Goal: Book appointment/travel/reservation

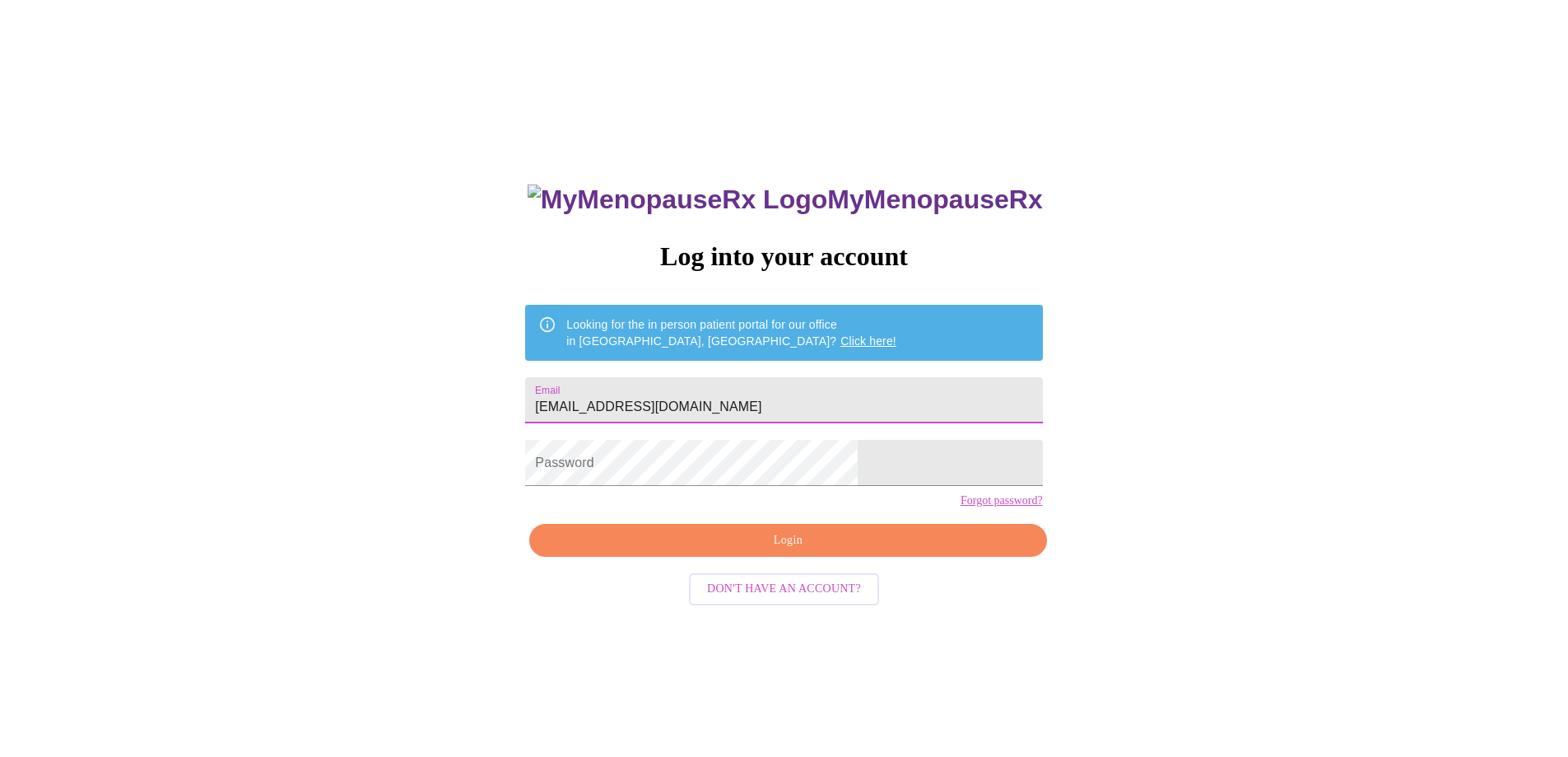
type input "[EMAIL_ADDRESS][DOMAIN_NAME]"
drag, startPoint x: 685, startPoint y: 564, endPoint x: 686, endPoint y: 638, distance: 74.0
click at [686, 638] on div "MyMenopauseRx Log into your account Looking for the in person patient portal fo…" at bounding box center [783, 537] width 550 height 757
click at [686, 614] on center "Don't have an account?" at bounding box center [784, 589] width 517 height 48
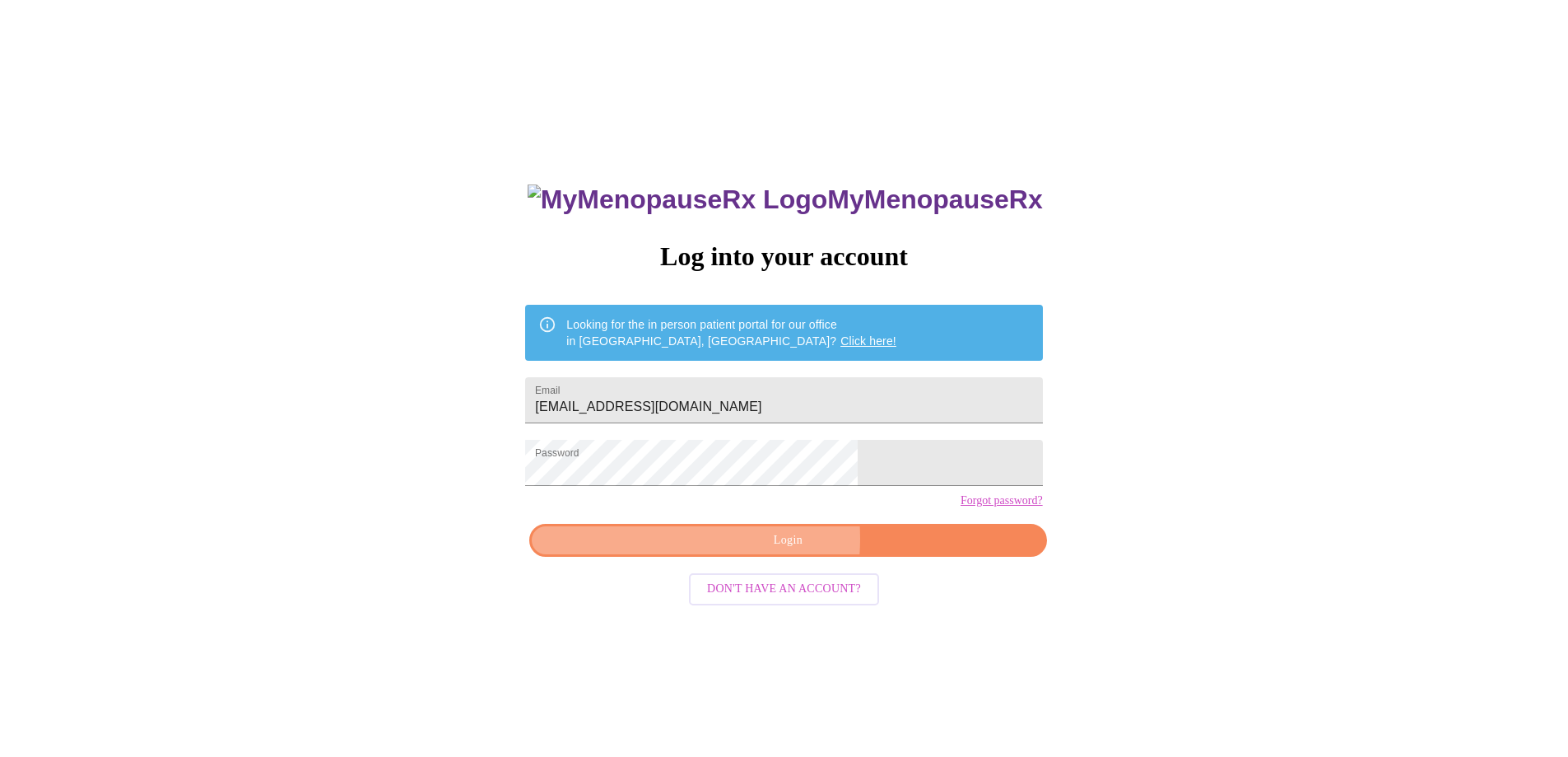
click at [740, 551] on span "Login" at bounding box center [788, 541] width 479 height 21
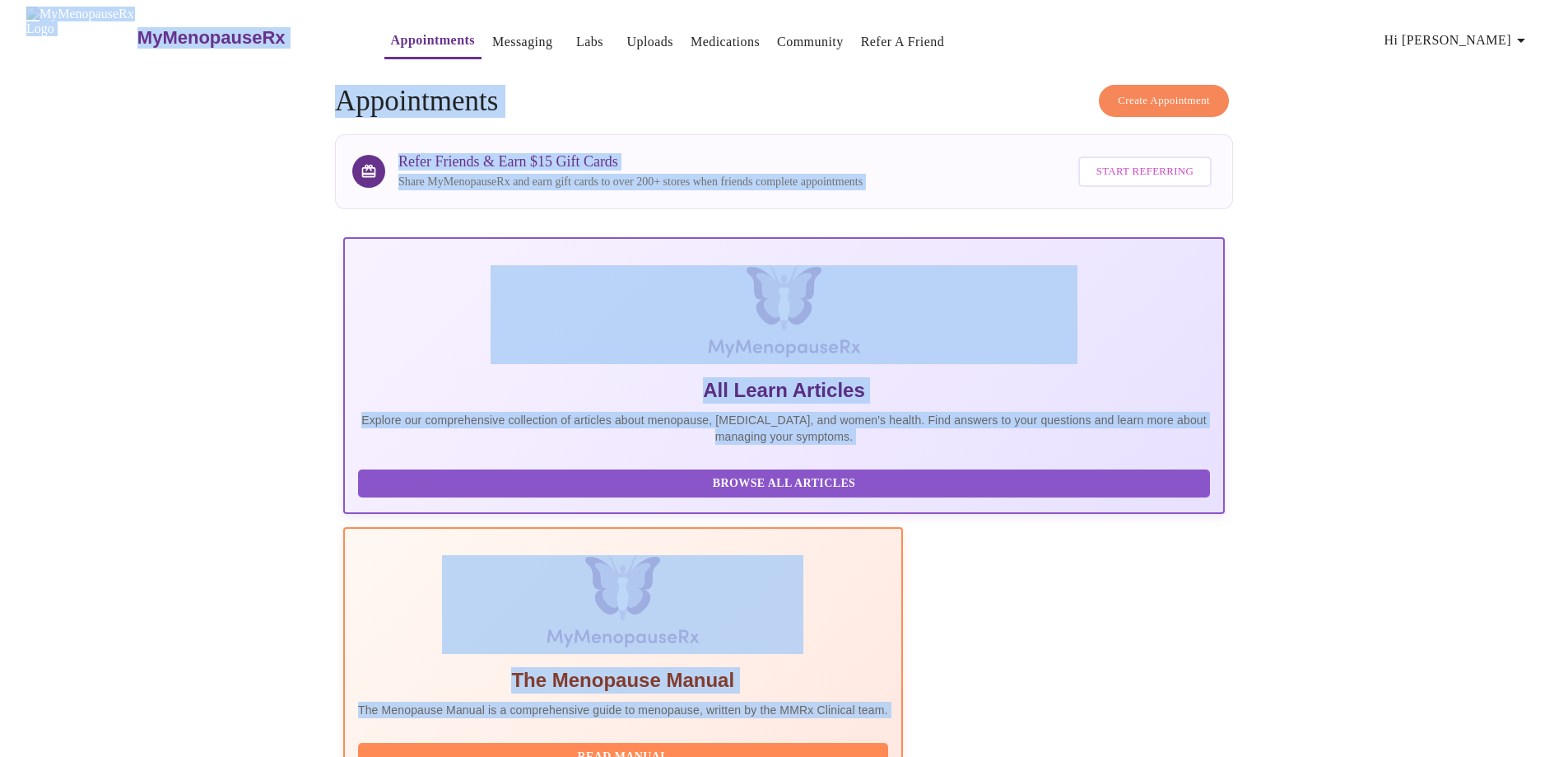
scroll to position [145, 0]
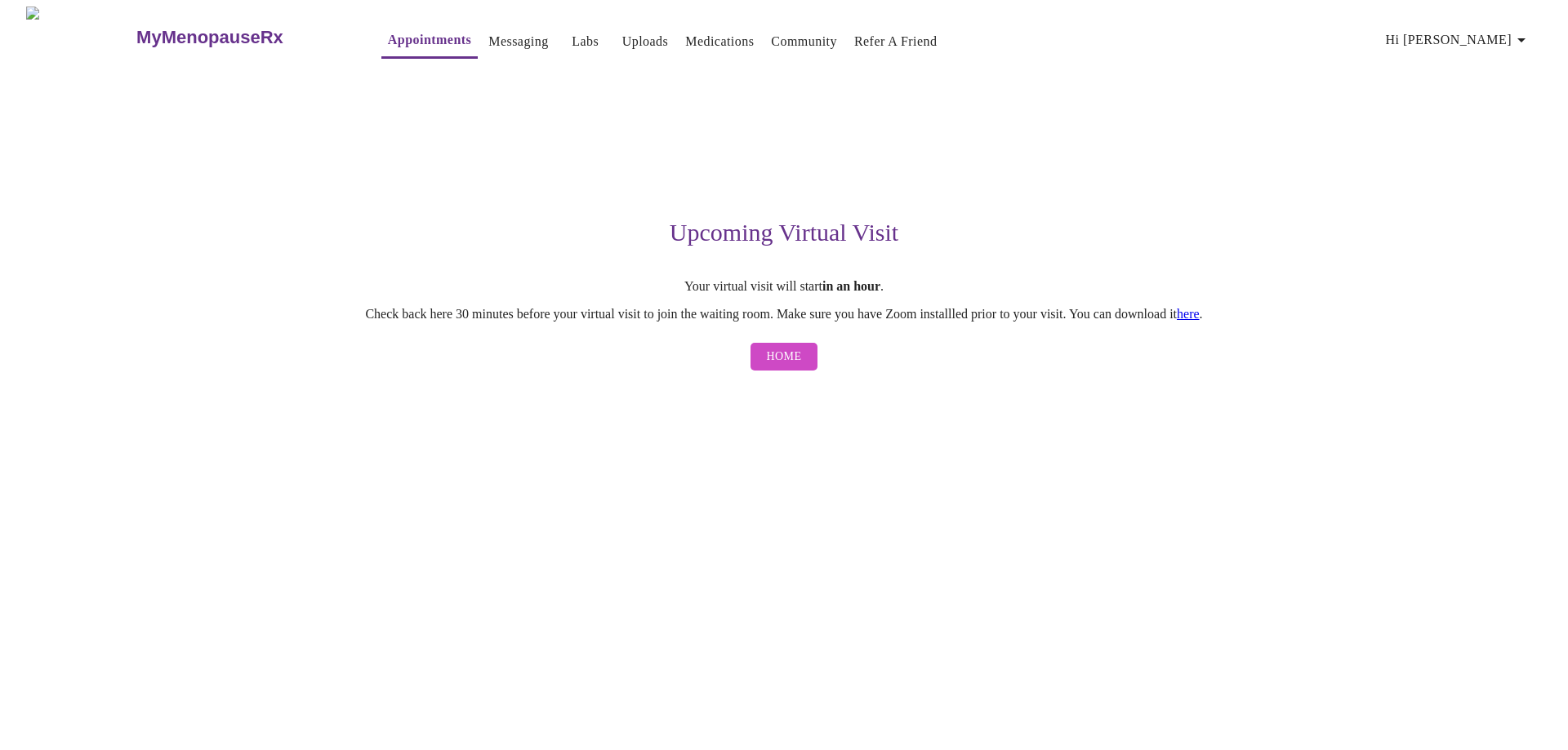
click at [1199, 313] on link "here" at bounding box center [1188, 313] width 22 height 14
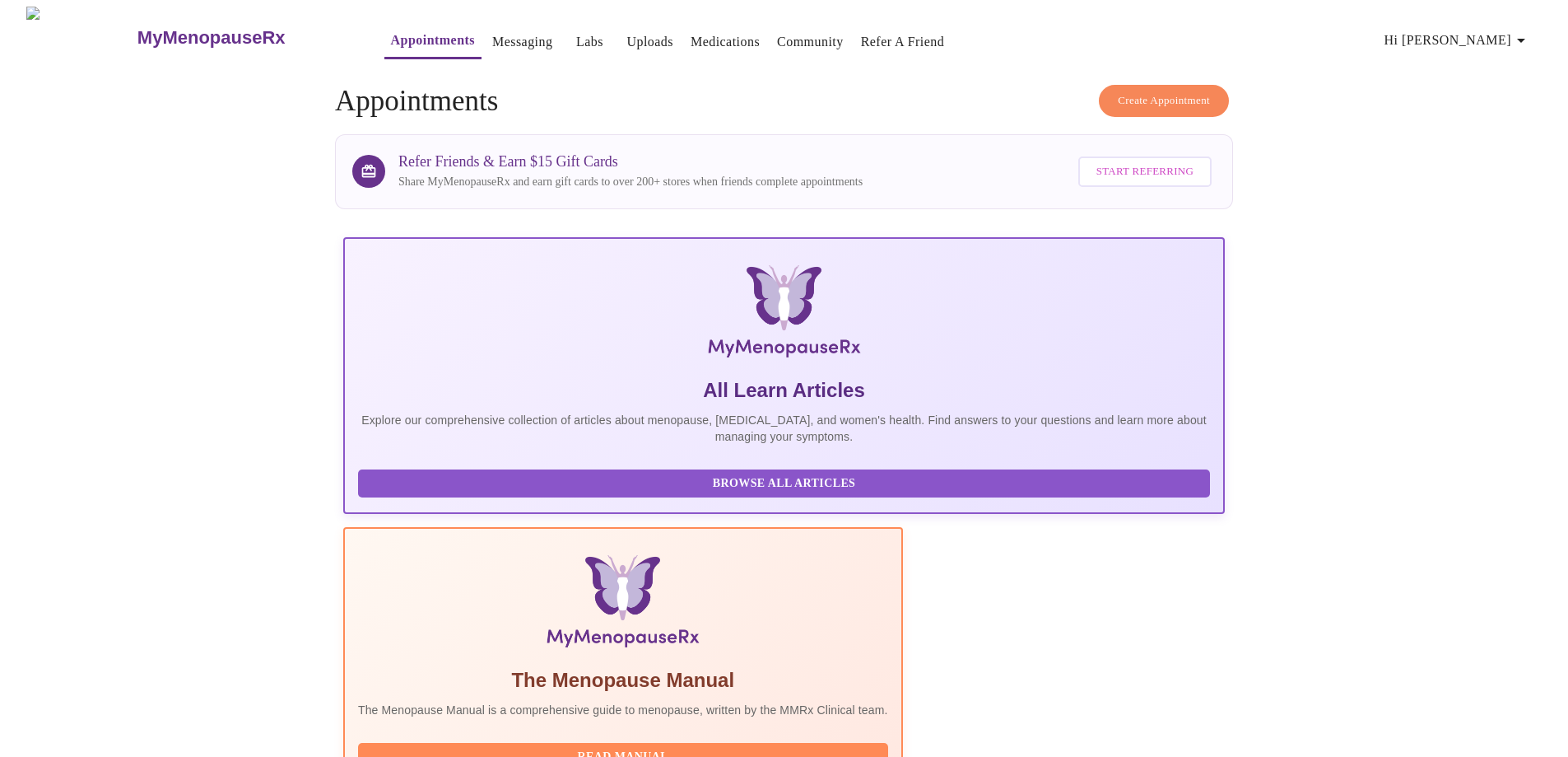
scroll to position [145, 0]
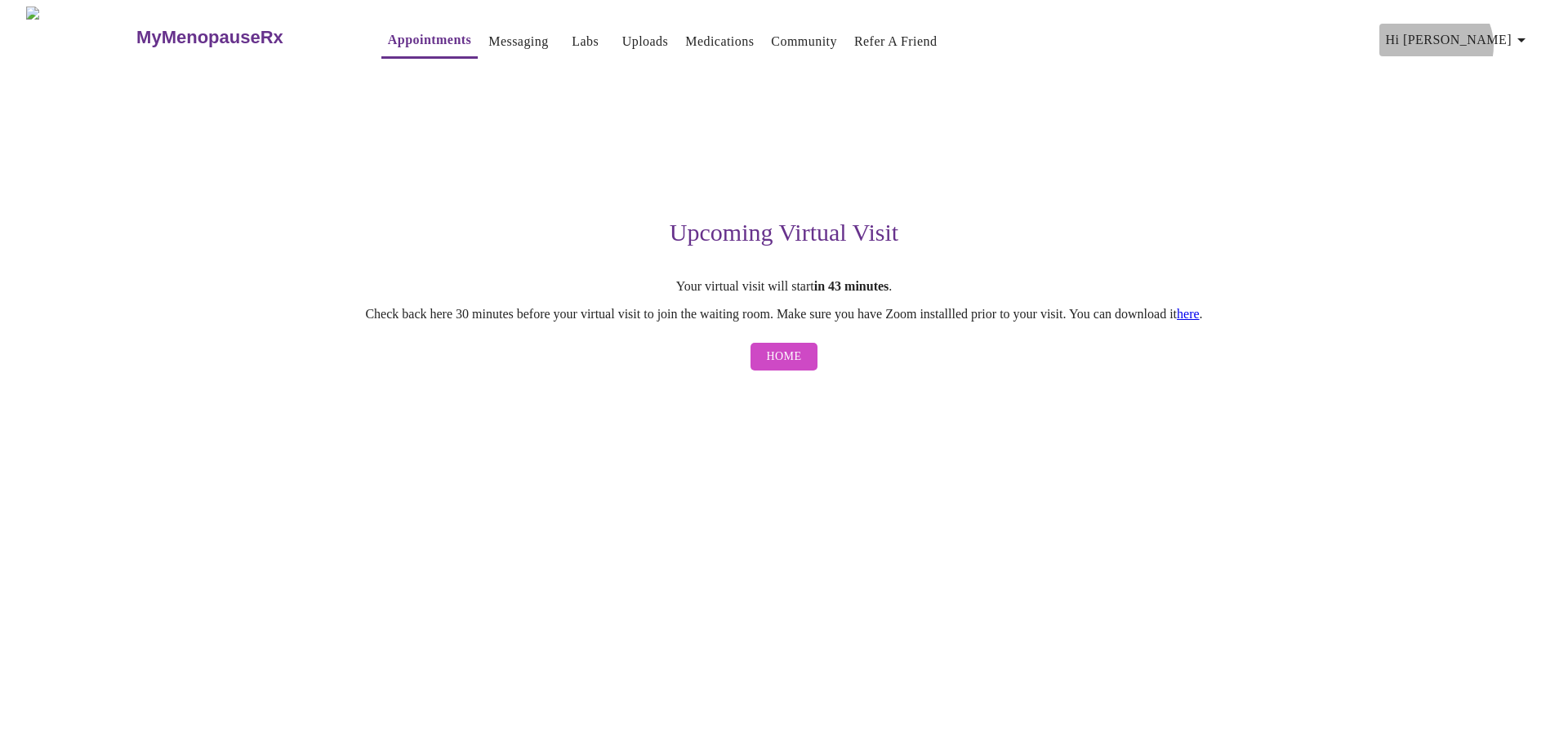
click at [1507, 39] on span "Hi [PERSON_NAME]" at bounding box center [1458, 40] width 145 height 22
click at [1383, 25] on div at bounding box center [784, 375] width 1568 height 750
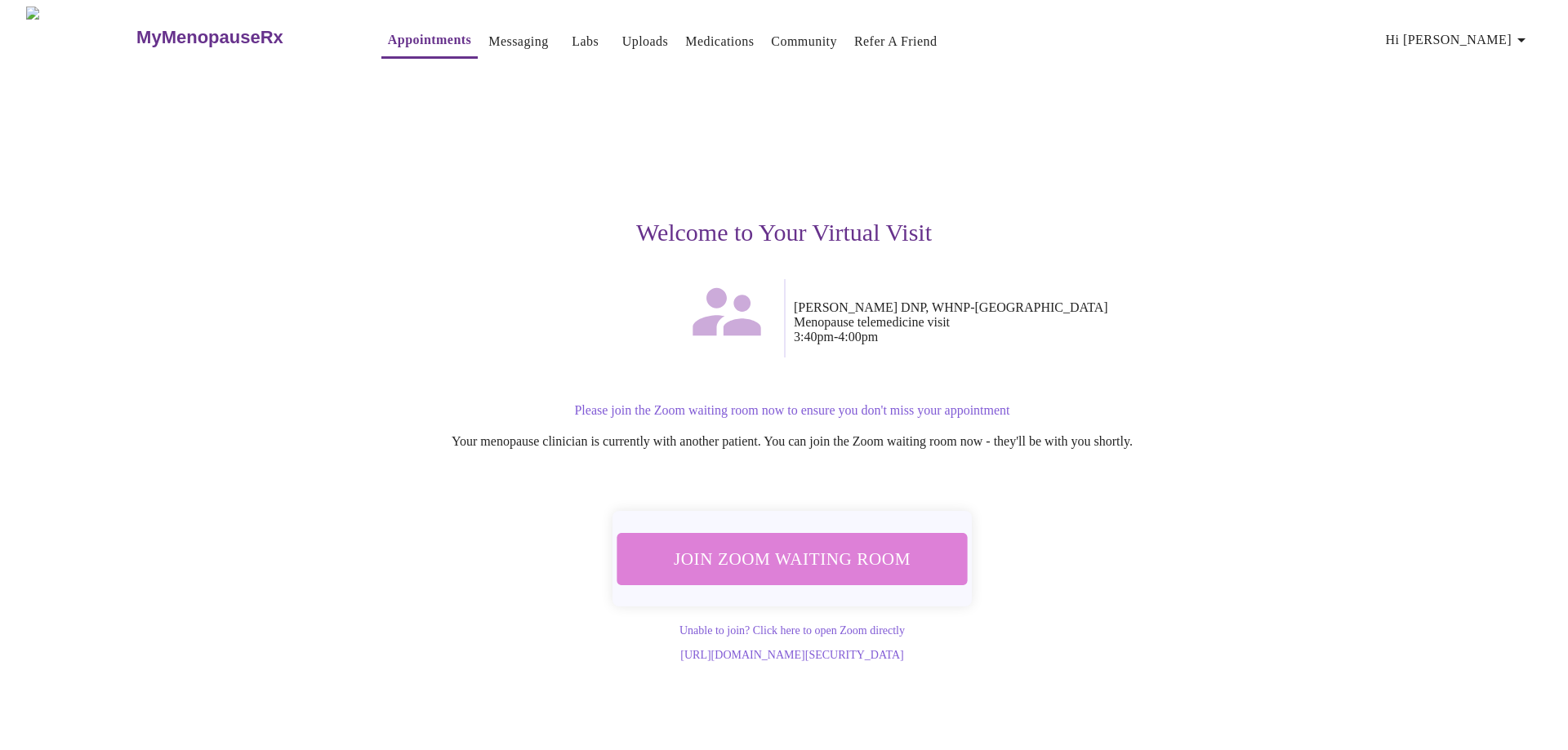
click at [814, 543] on span "Join Zoom Waiting Room" at bounding box center [791, 558] width 317 height 31
click at [719, 543] on span "Join Zoom Waiting Room" at bounding box center [791, 558] width 308 height 30
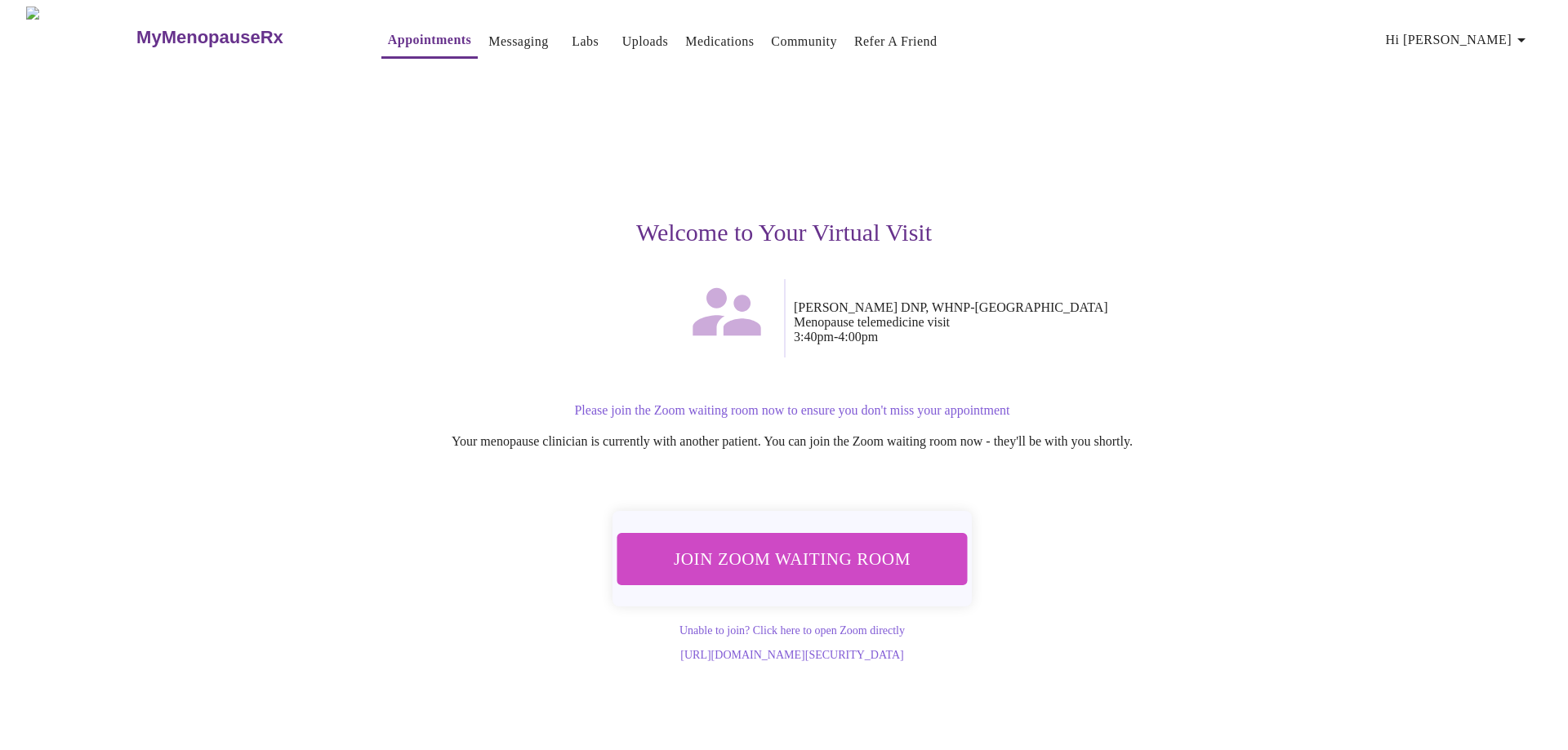
click at [784, 568] on button "Join Zoom Waiting Room" at bounding box center [791, 559] width 355 height 52
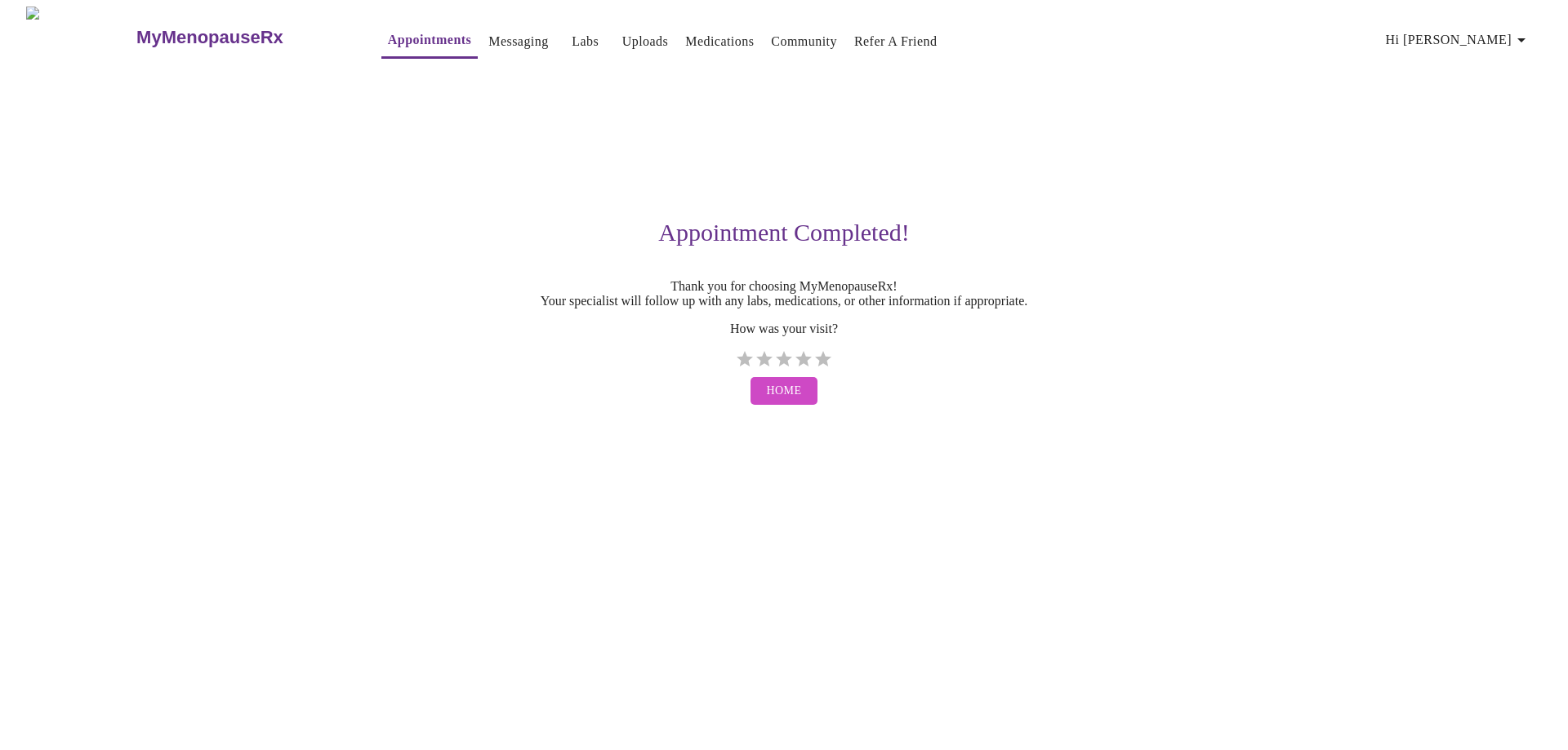
click at [164, 27] on h3 "MyMenopauseRx" at bounding box center [210, 37] width 147 height 22
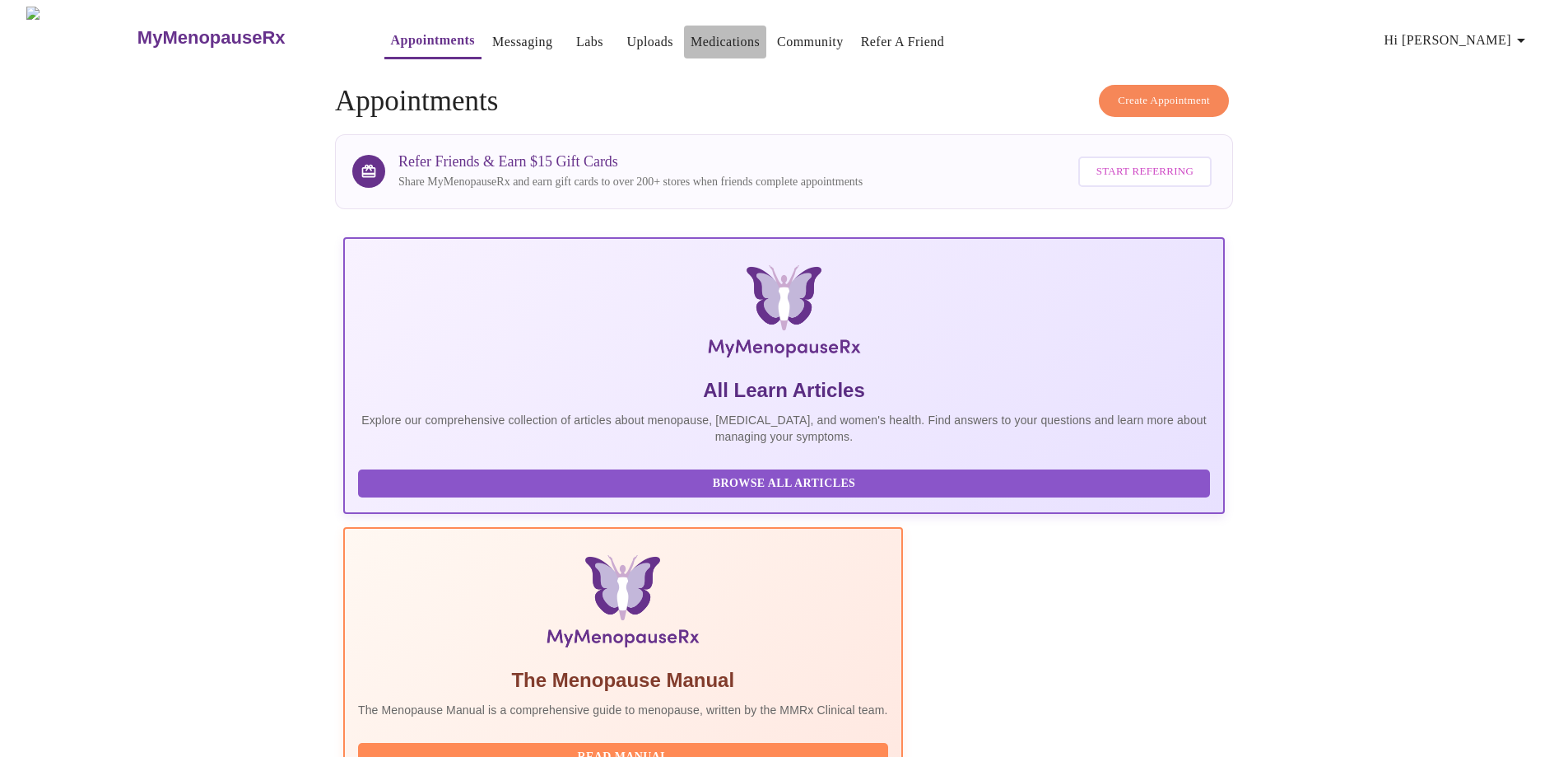
click at [691, 33] on link "Medications" at bounding box center [725, 42] width 69 height 23
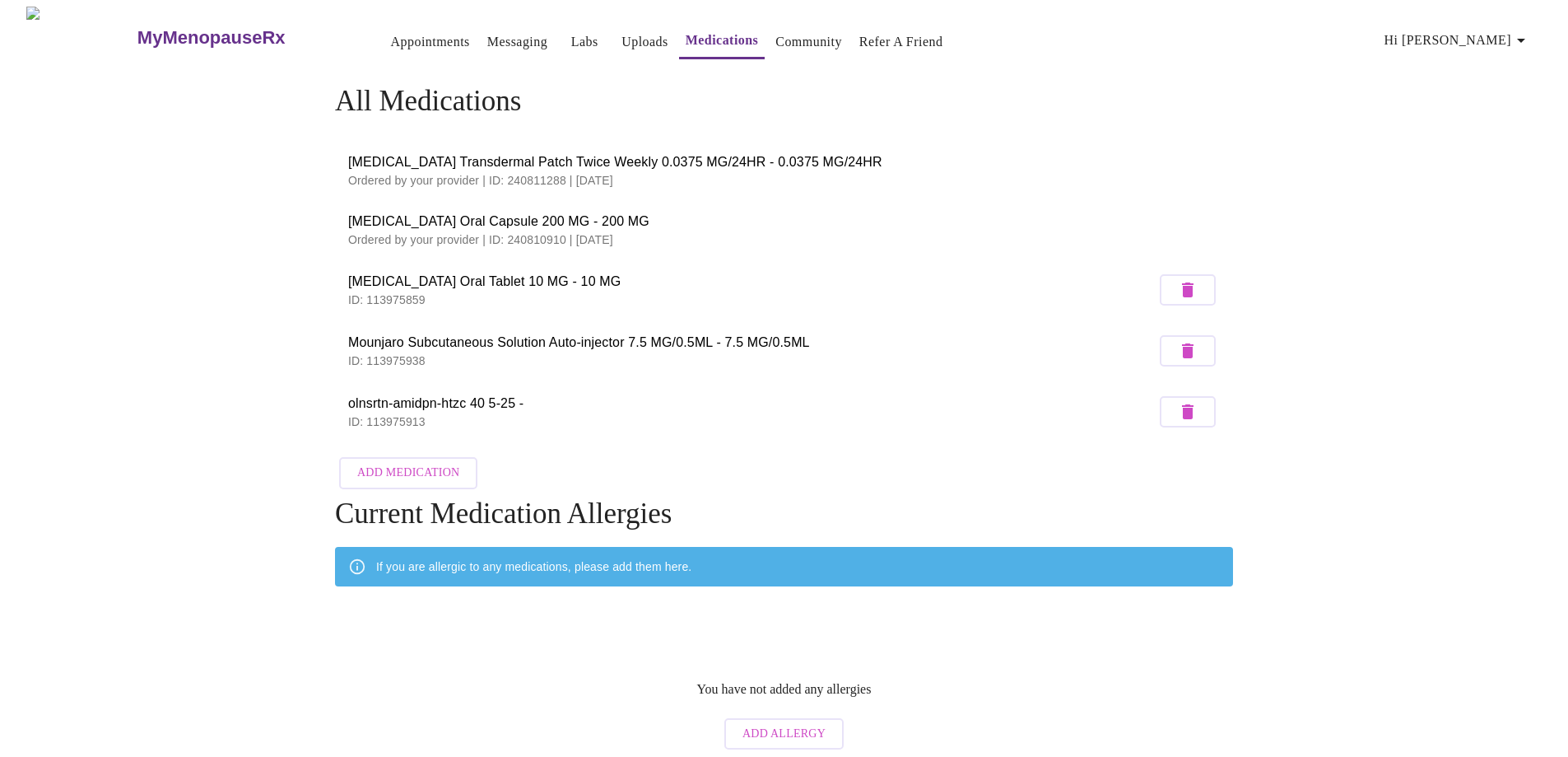
click at [492, 38] on link "Messaging" at bounding box center [518, 42] width 60 height 23
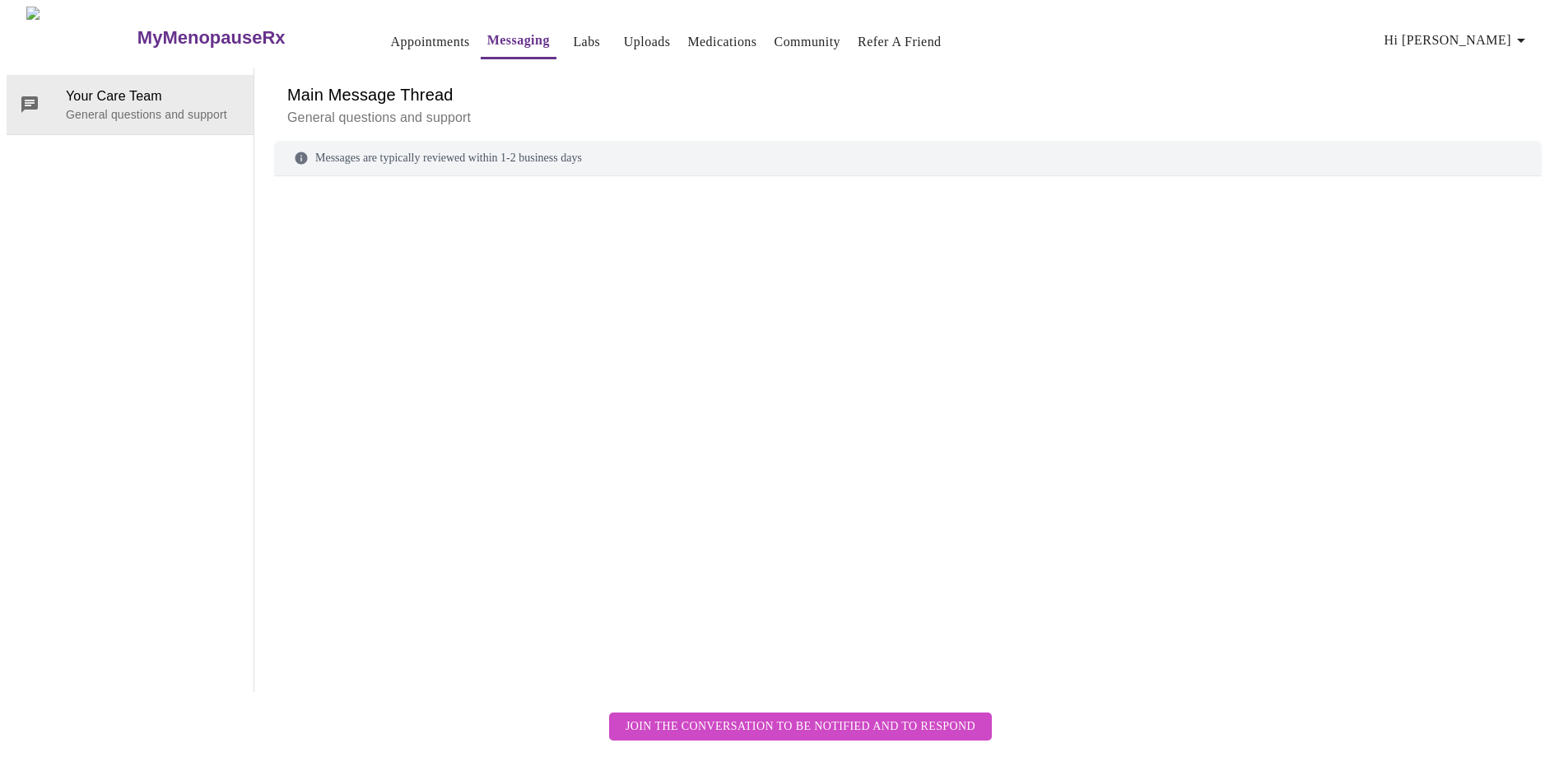
scroll to position [61, 0]
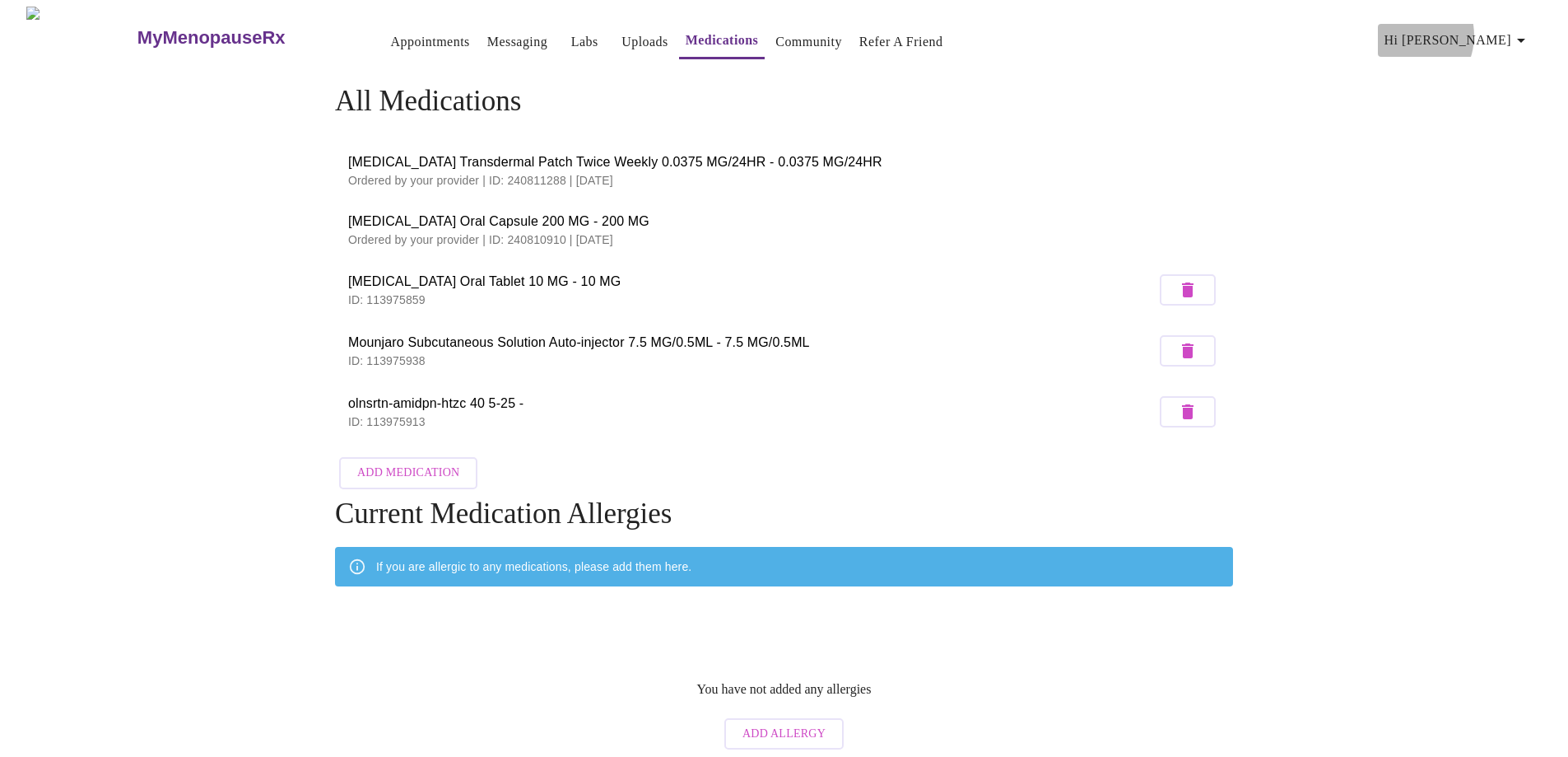
click at [1477, 29] on span "Hi [PERSON_NAME]" at bounding box center [1458, 41] width 146 height 23
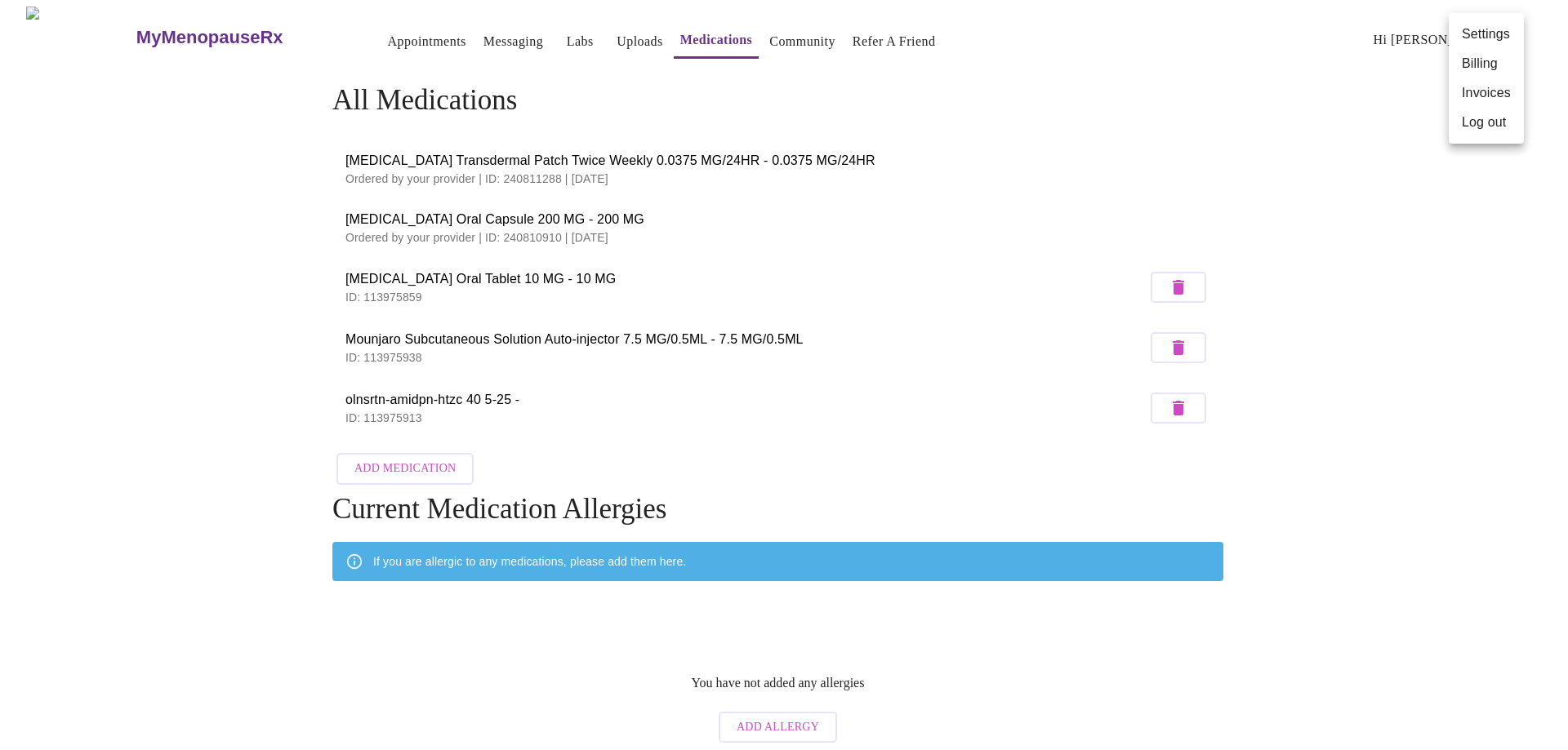
click at [898, 94] on div at bounding box center [784, 375] width 1568 height 750
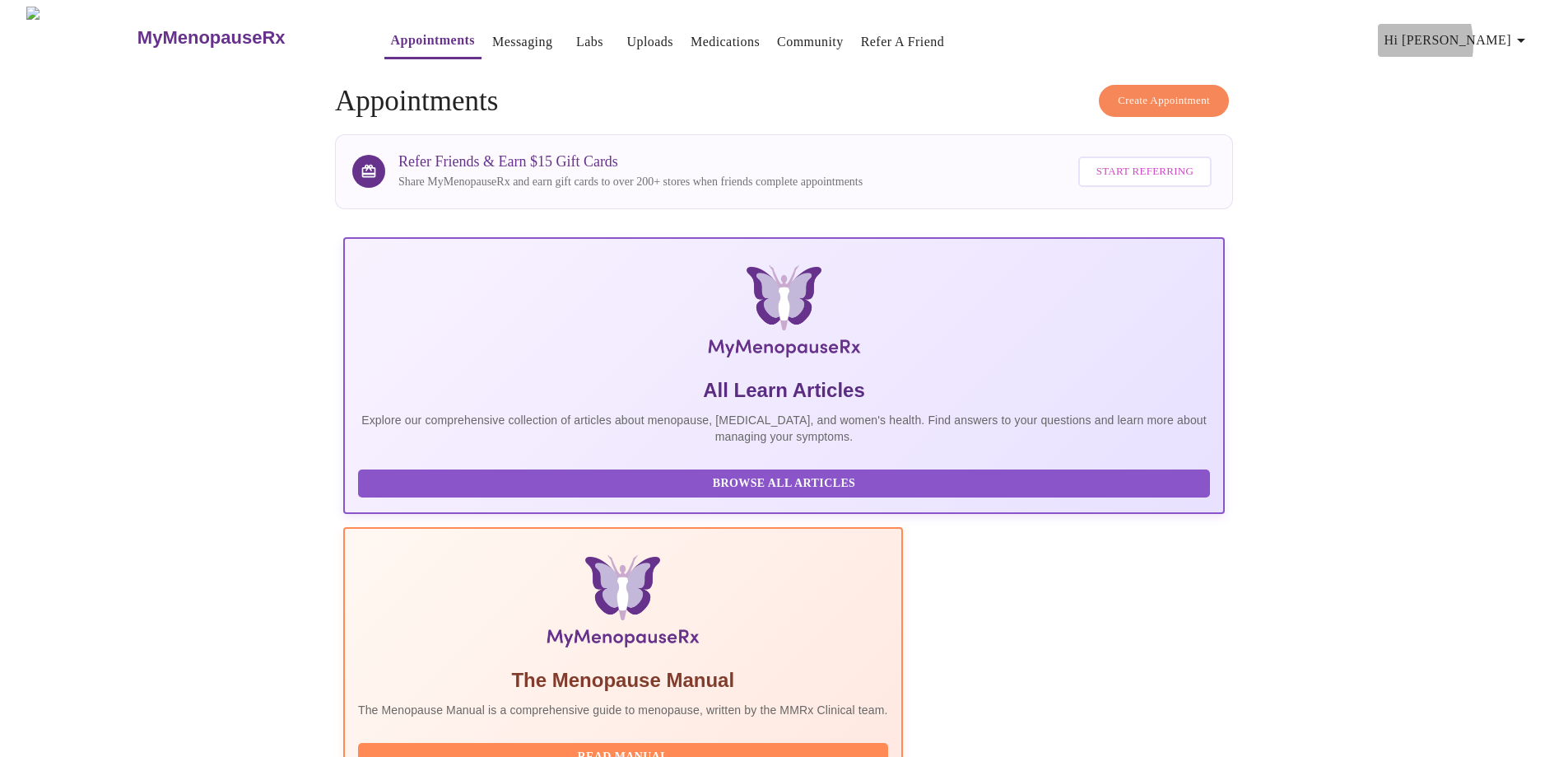
click at [1458, 38] on button "Hi [PERSON_NAME]" at bounding box center [1458, 40] width 159 height 33
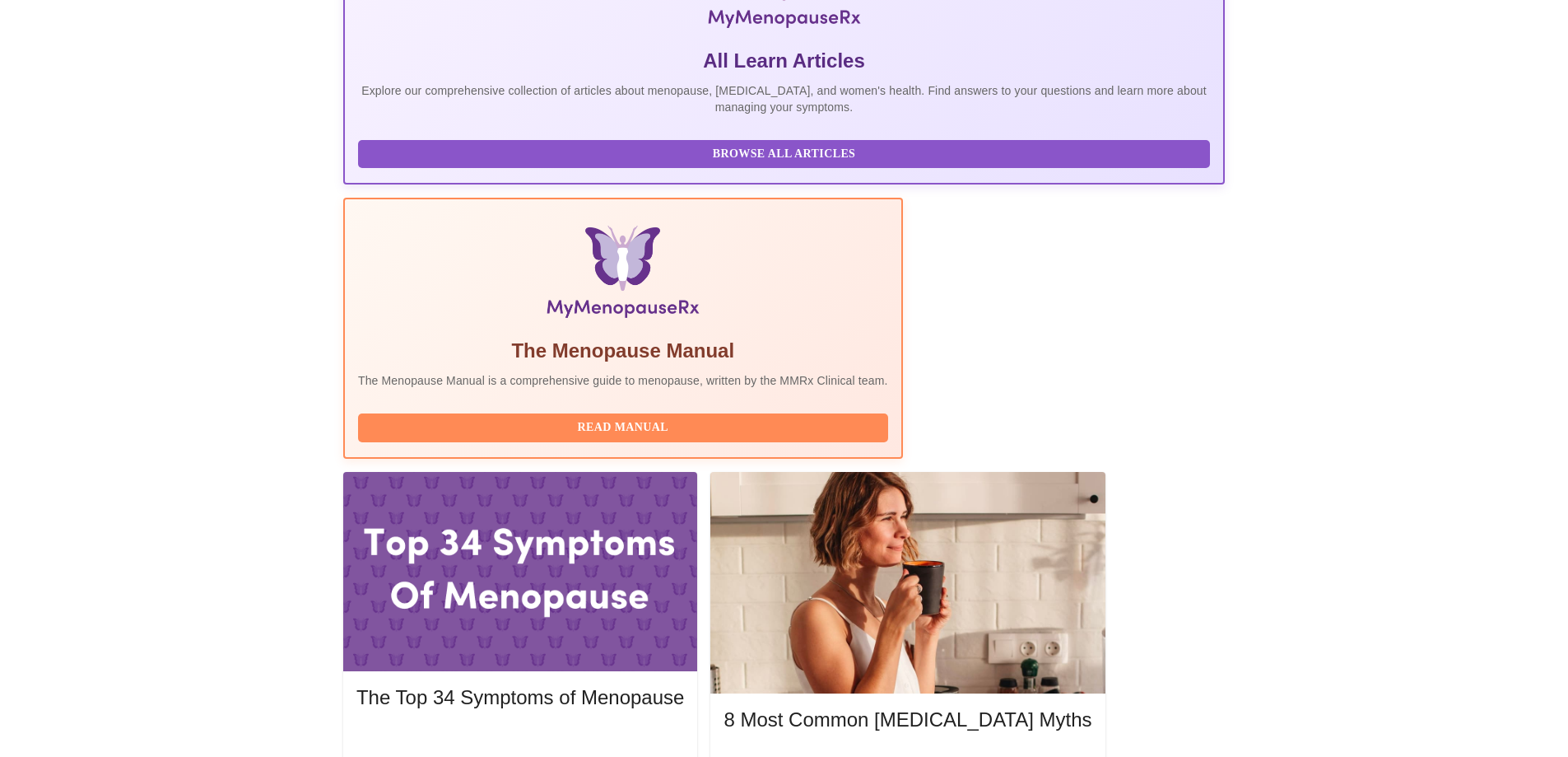
scroll to position [331, 0]
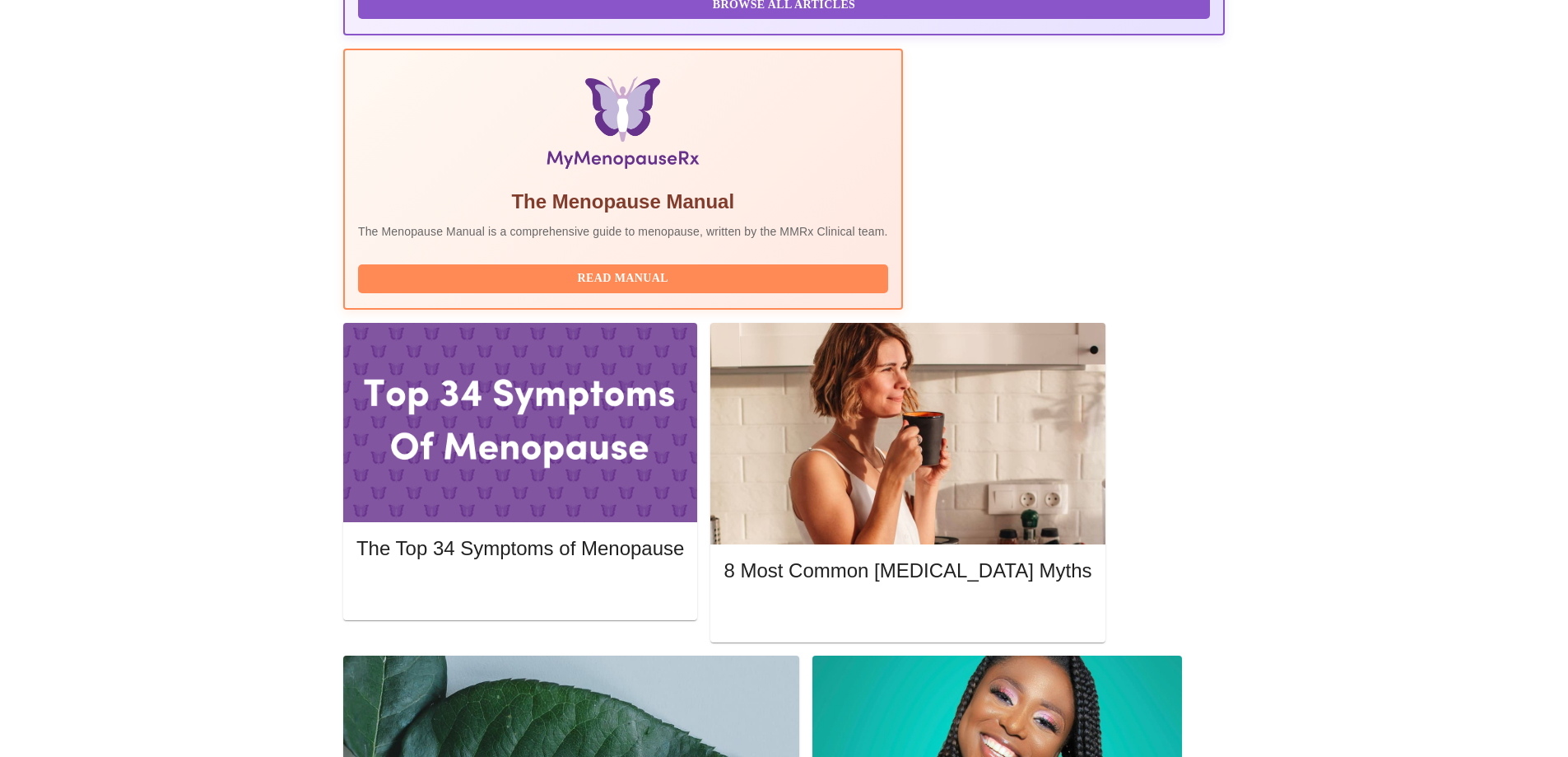
scroll to position [0, 0]
